Goal: Information Seeking & Learning: Check status

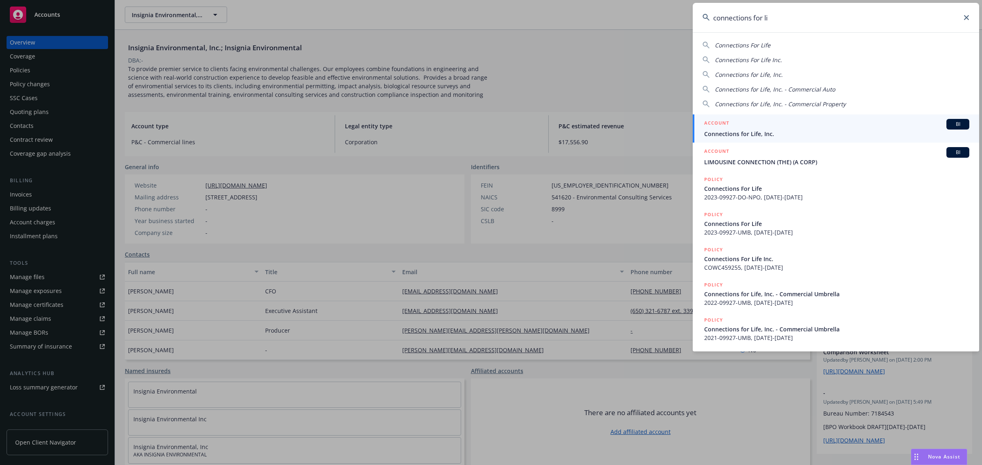
type input "connections for li"
click at [774, 128] on div "ACCOUNT BI" at bounding box center [836, 124] width 265 height 11
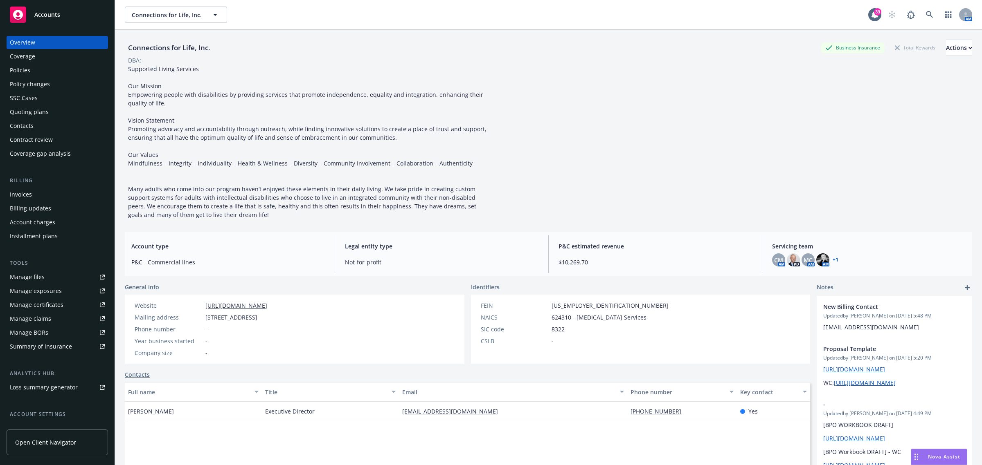
click at [48, 110] on div "Quoting plans" at bounding box center [57, 112] width 95 height 13
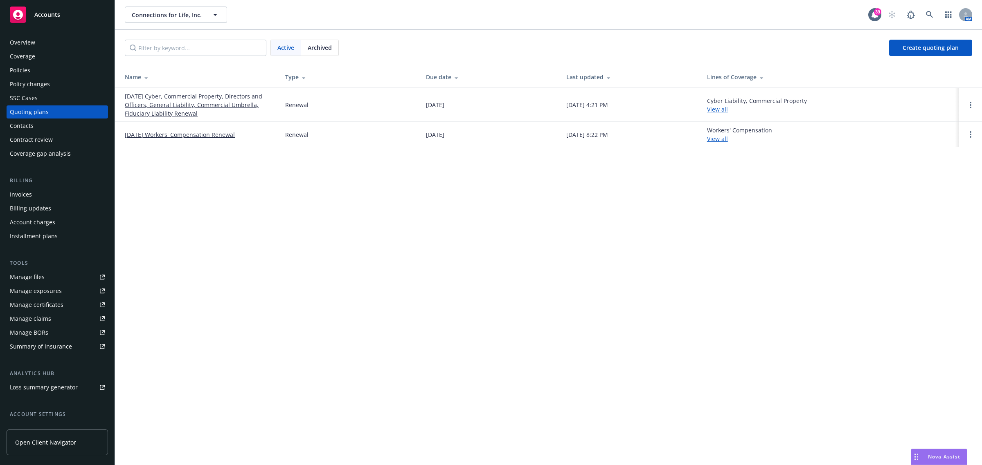
click at [158, 99] on link "08/27/25 Cyber, Commercial Property, Directors and Officers, General Liability,…" at bounding box center [198, 105] width 147 height 26
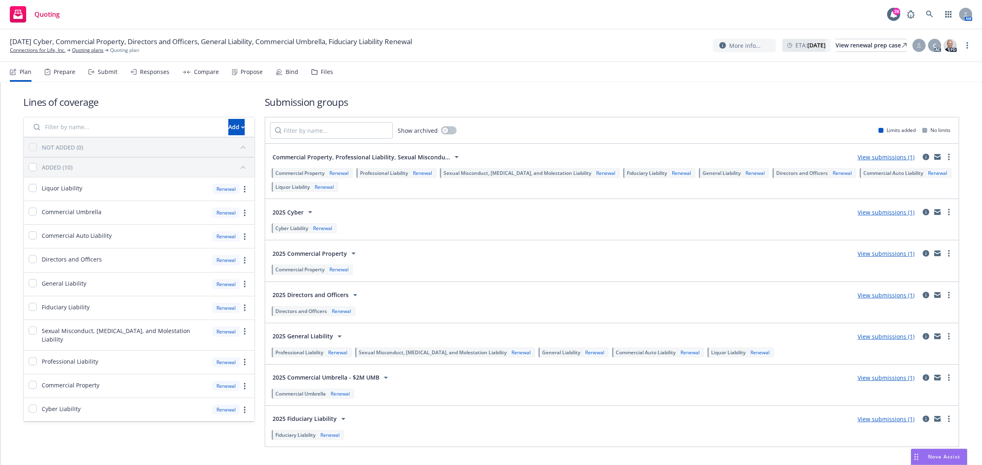
click at [240, 76] on div "Propose" at bounding box center [247, 72] width 31 height 20
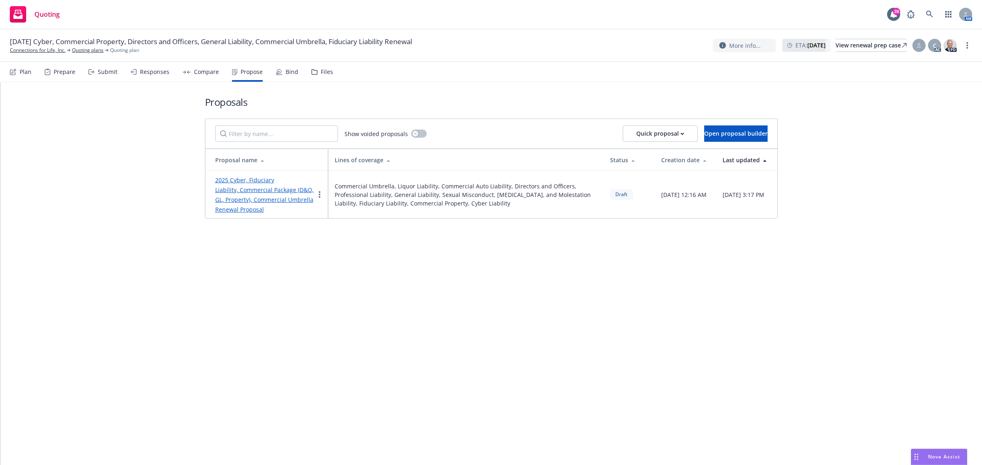
click at [250, 191] on link "2025 Cyber, Fiduciary Liability, Commercial Package (D&O, GL, Property), Commer…" at bounding box center [264, 194] width 99 height 37
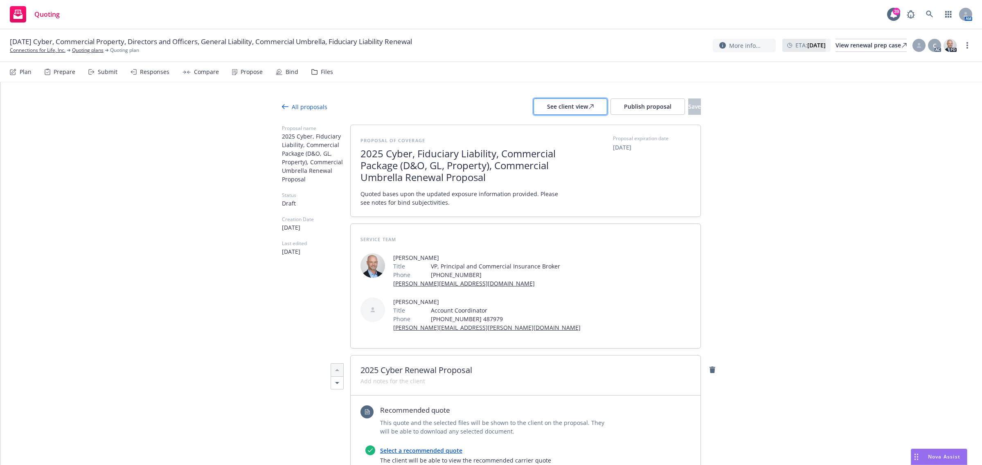
click at [547, 108] on div "See client view" at bounding box center [570, 107] width 47 height 16
type textarea "x"
click at [55, 52] on link "Connections for Life, Inc." at bounding box center [38, 50] width 56 height 7
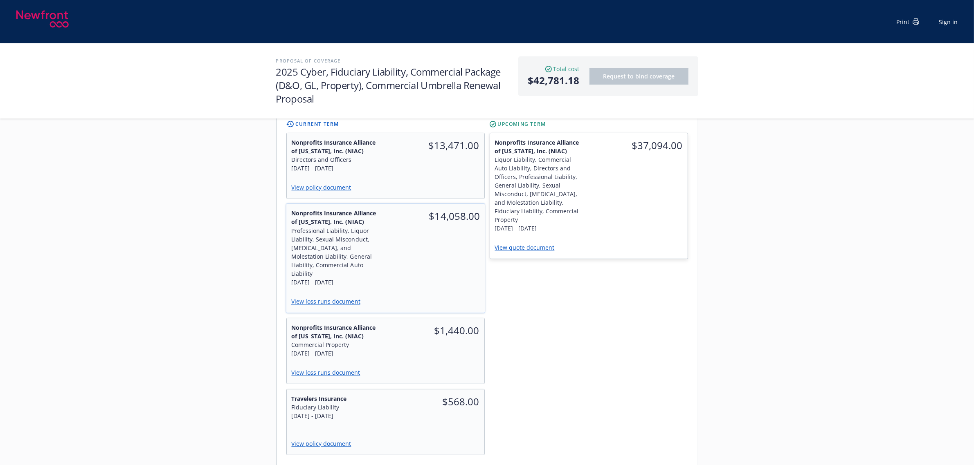
scroll to position [358, 0]
